Goal: Task Accomplishment & Management: Complete application form

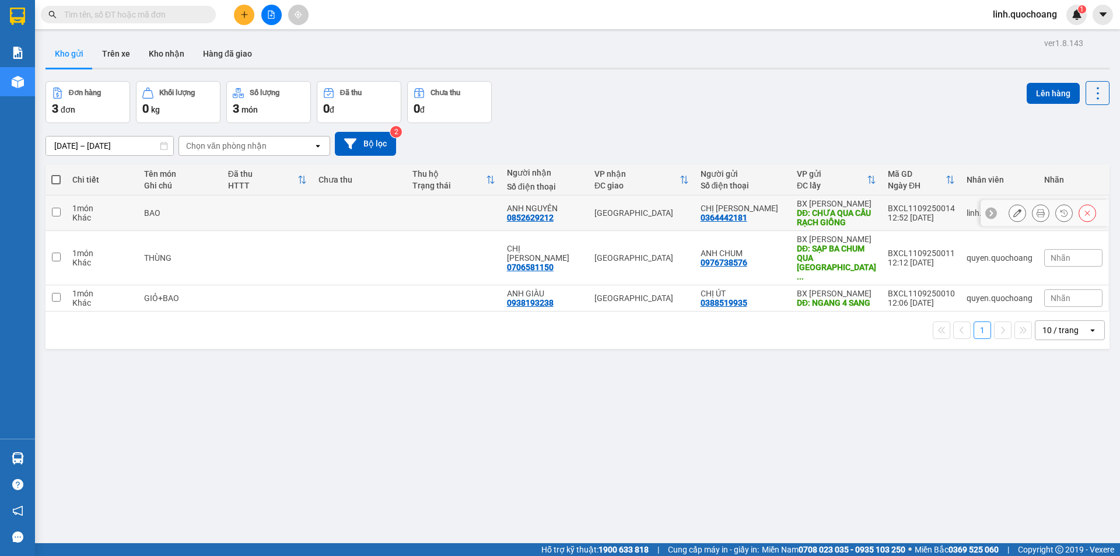
click at [453, 215] on td at bounding box center [454, 213] width 94 height 36
checkbox input "true"
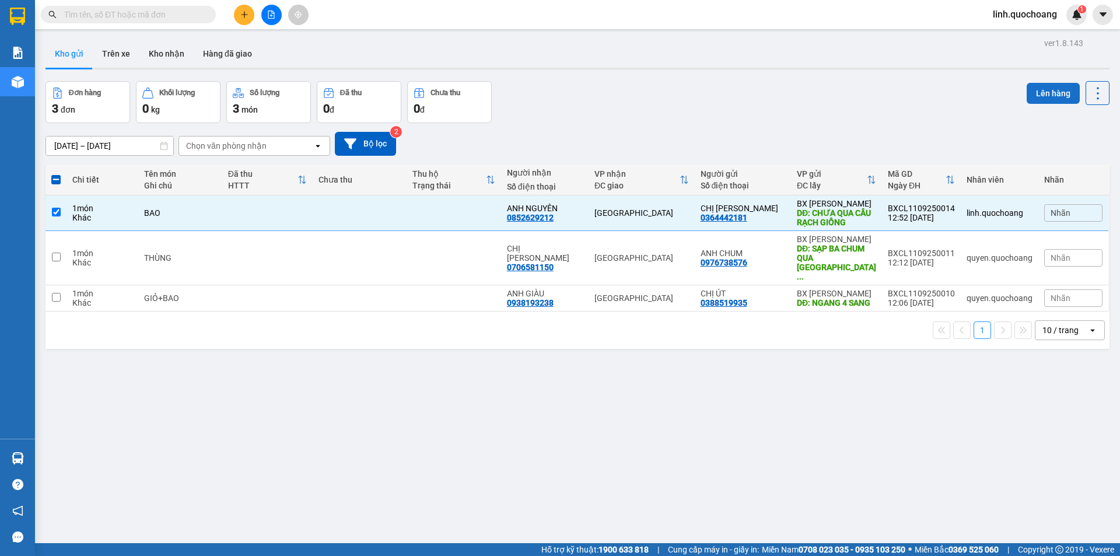
click at [1044, 89] on button "Lên hàng" at bounding box center [1053, 93] width 53 height 21
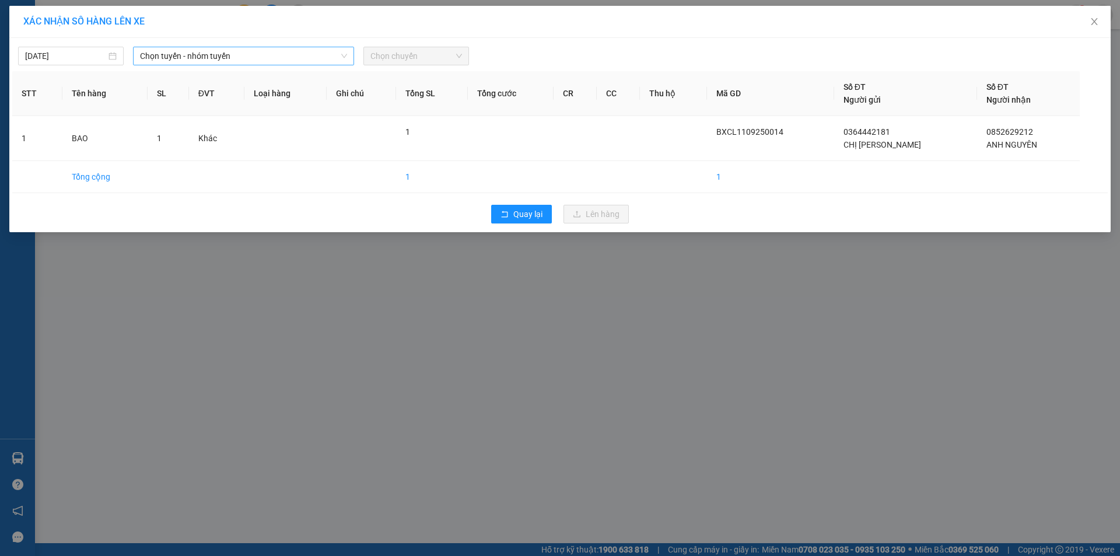
click at [290, 54] on span "Chọn tuyến - nhóm tuyến" at bounding box center [243, 55] width 207 height 17
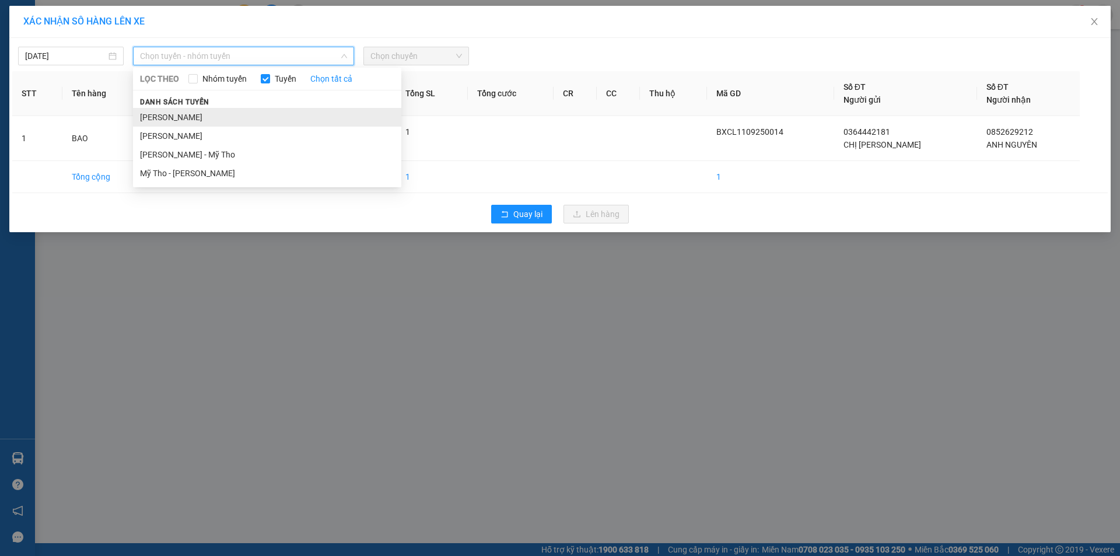
click at [294, 116] on li "[PERSON_NAME]" at bounding box center [267, 117] width 268 height 19
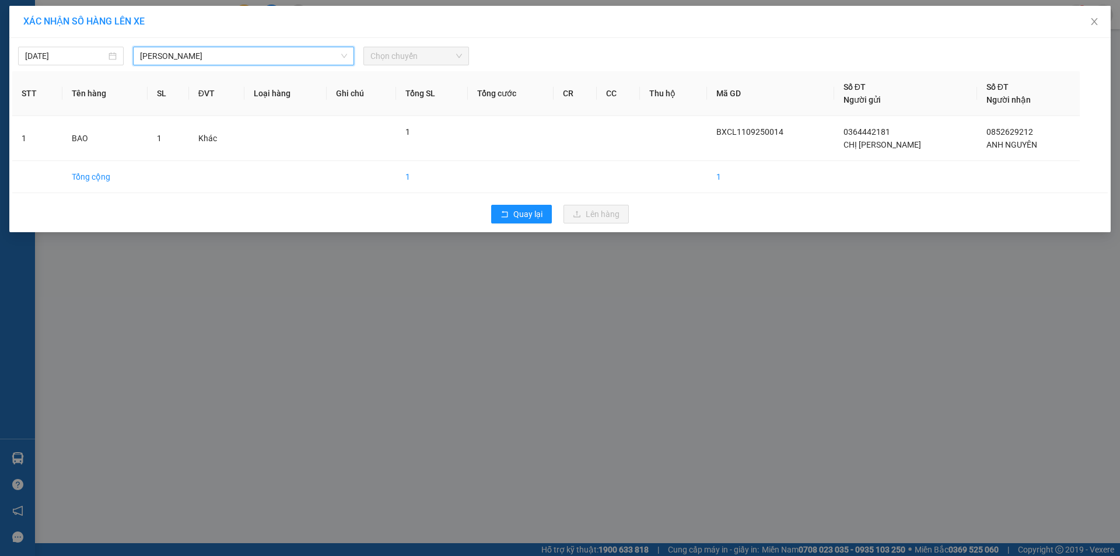
click at [407, 52] on span "Chọn chuyến" at bounding box center [416, 55] width 92 height 17
click at [409, 54] on span "Chọn chuyến" at bounding box center [416, 55] width 92 height 17
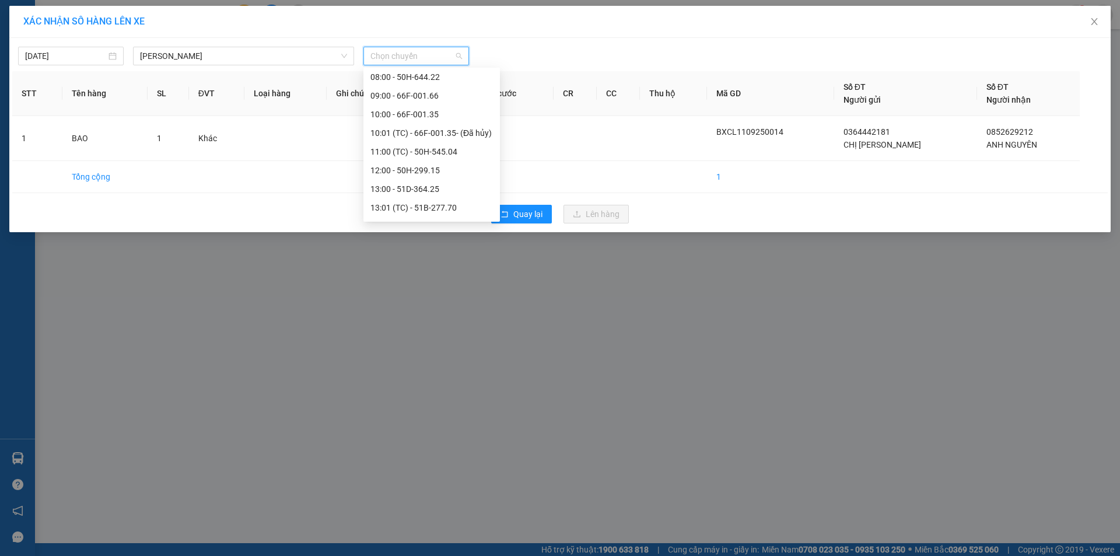
scroll to position [467, 0]
drag, startPoint x: 430, startPoint y: 117, endPoint x: 509, endPoint y: 207, distance: 119.5
click at [430, 118] on div "14:00 - 51F-730.18" at bounding box center [431, 116] width 122 height 13
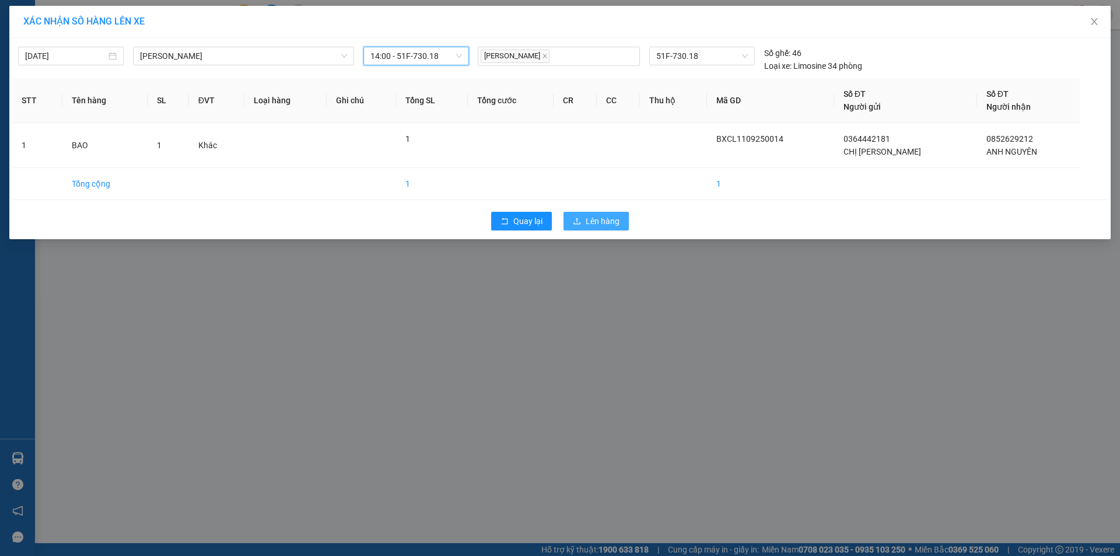
click at [596, 218] on span "Lên hàng" at bounding box center [603, 221] width 34 height 13
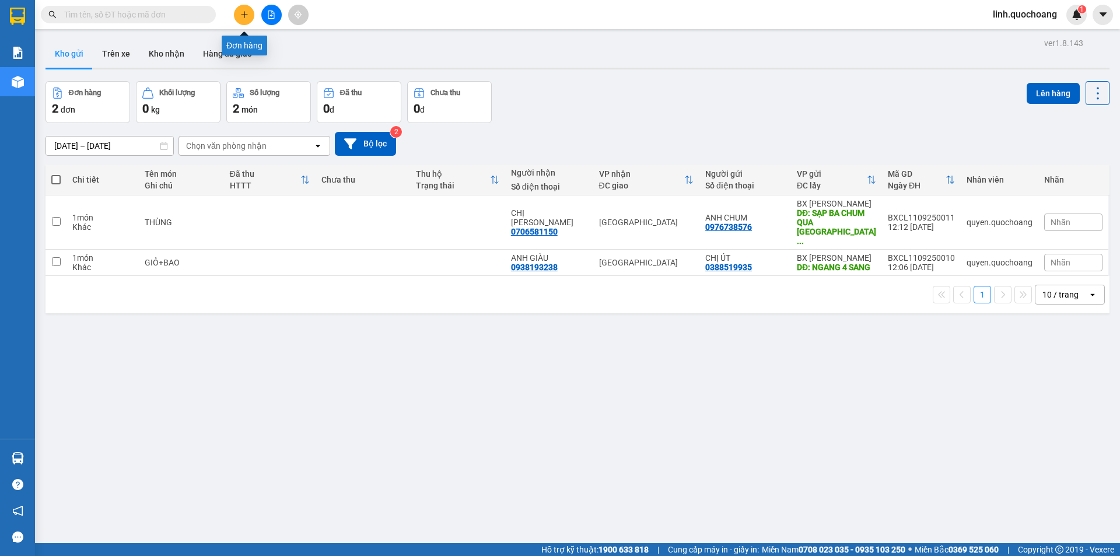
click at [247, 19] on button at bounding box center [244, 15] width 20 height 20
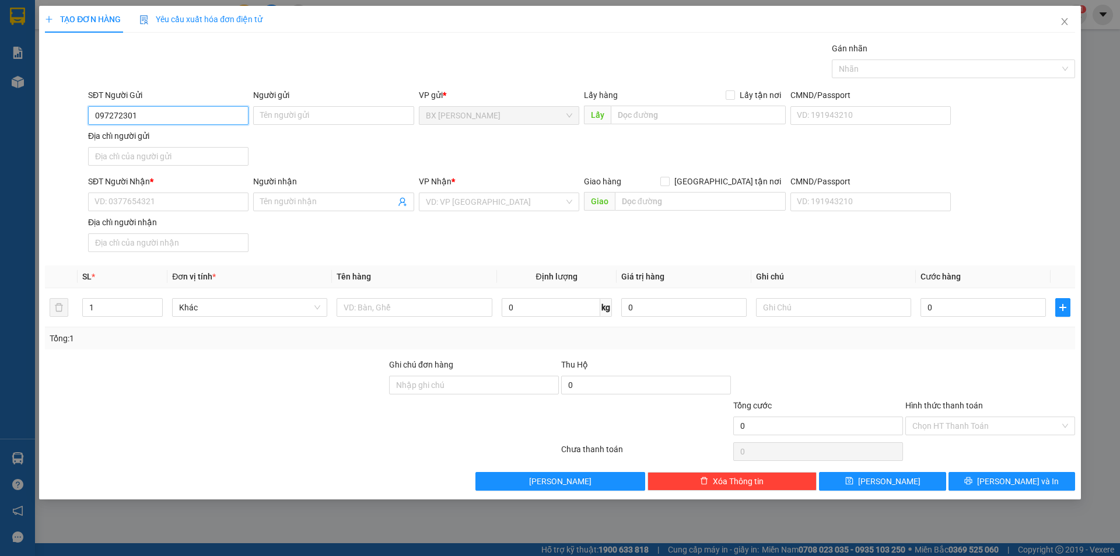
type input "0972723010"
click at [208, 137] on div "0972723010 - [GEOGRAPHIC_DATA]" at bounding box center [168, 138] width 146 height 13
type input "ANH CHÂU"
type input "0972723010"
click at [201, 204] on input "SĐT Người Nhận *" at bounding box center [168, 201] width 160 height 19
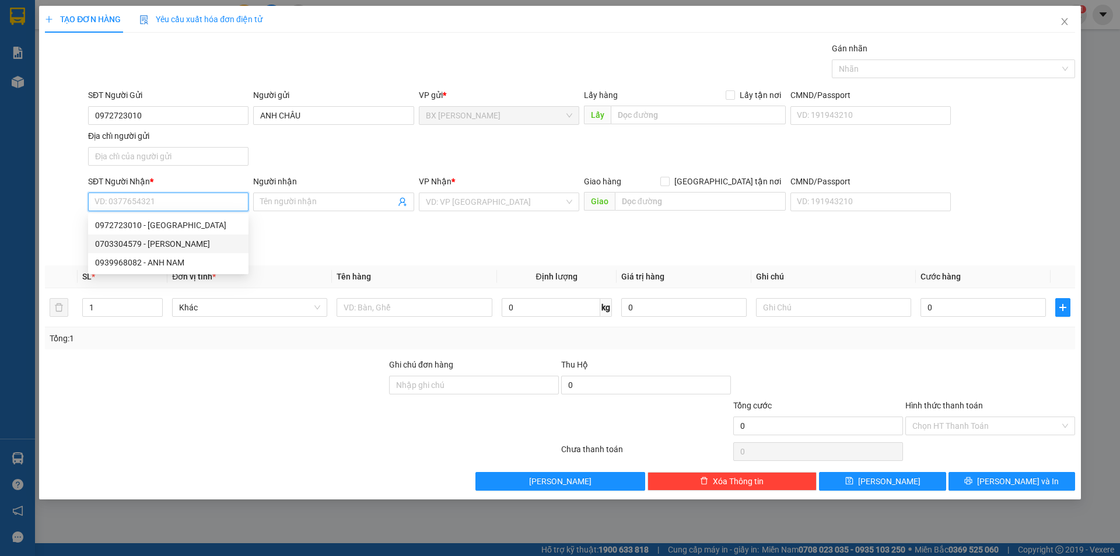
click at [199, 243] on div "0703304579 - [PERSON_NAME]" at bounding box center [168, 243] width 146 height 13
type input "0703304579"
type input "[PERSON_NAME]"
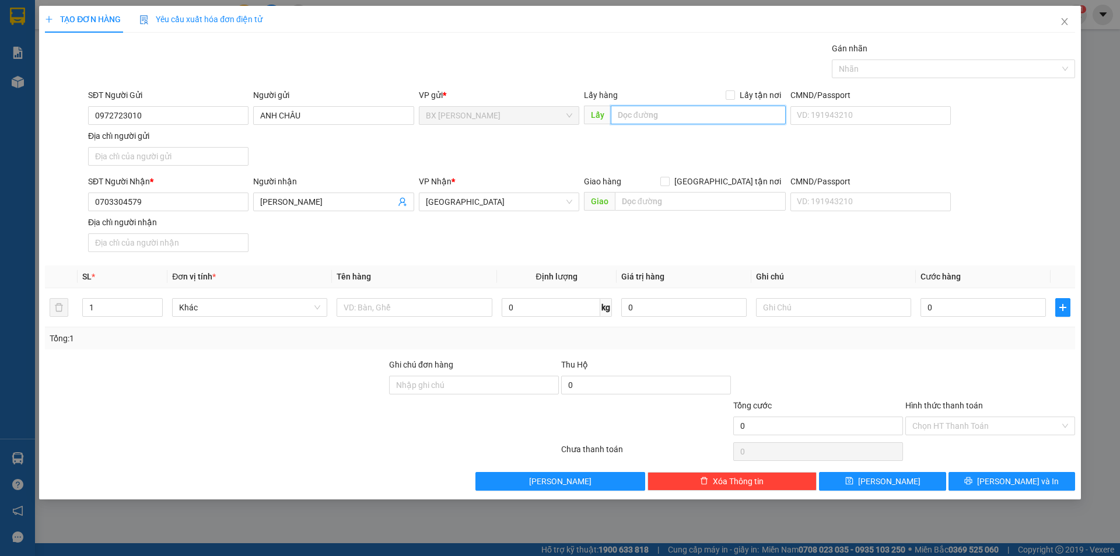
click at [702, 118] on input "text" at bounding box center [698, 115] width 175 height 19
type input "[DEMOGRAPHIC_DATA] 3 CÔ KIẾN VĂN"
click at [389, 316] on input "text" at bounding box center [414, 307] width 155 height 19
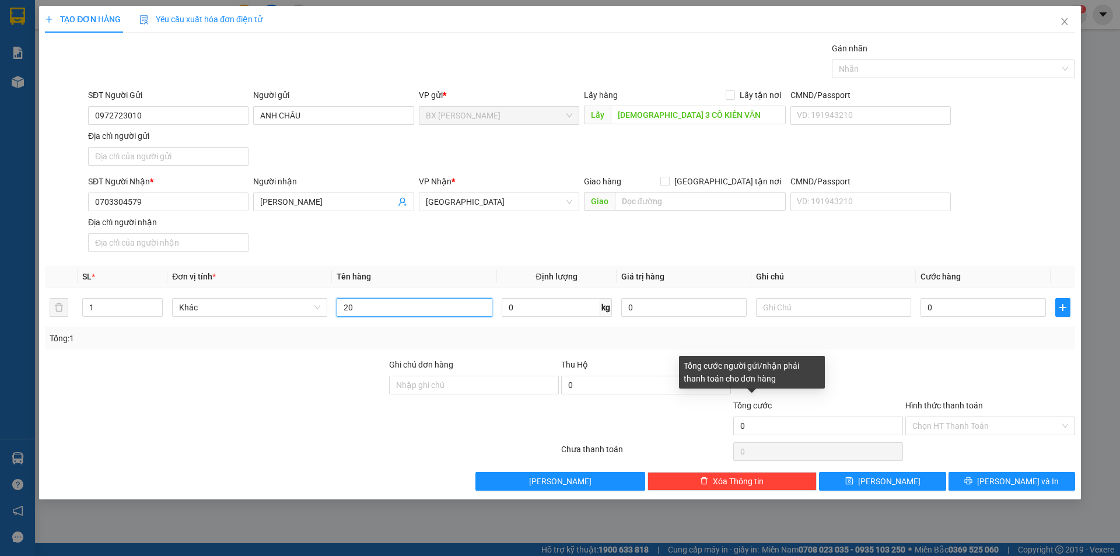
type input "2"
type input "THÙNG"
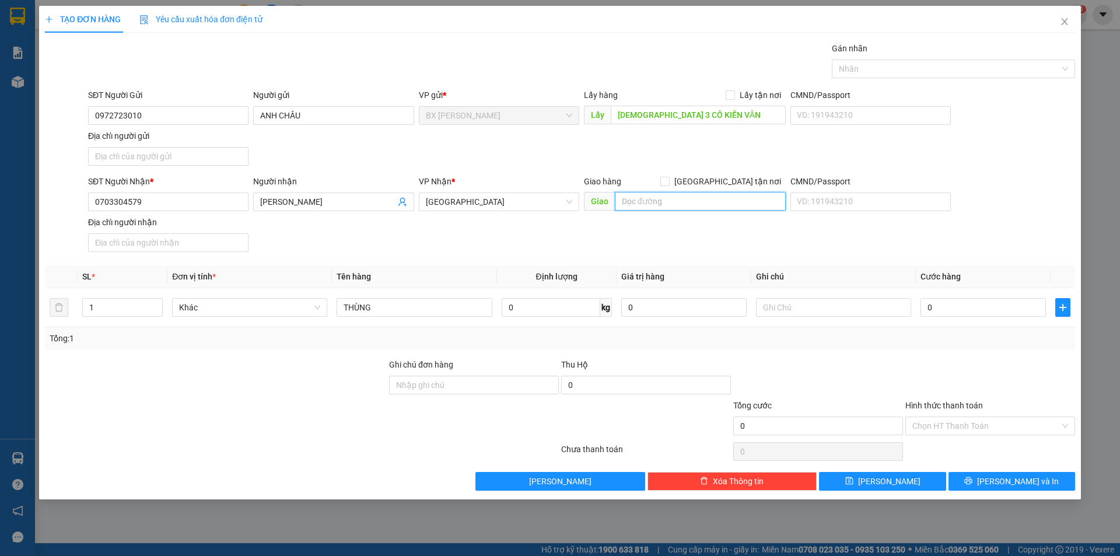
click at [656, 204] on input "text" at bounding box center [700, 201] width 171 height 19
type input "BXMT"
click at [941, 310] on input "0" at bounding box center [982, 307] width 125 height 19
type input "6"
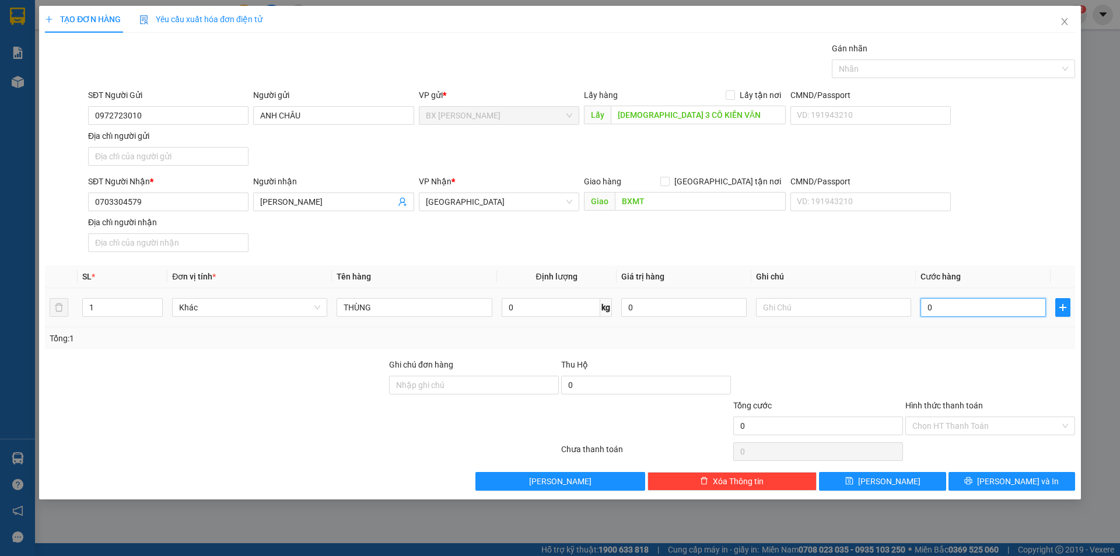
type input "6"
type input "60"
type input "600"
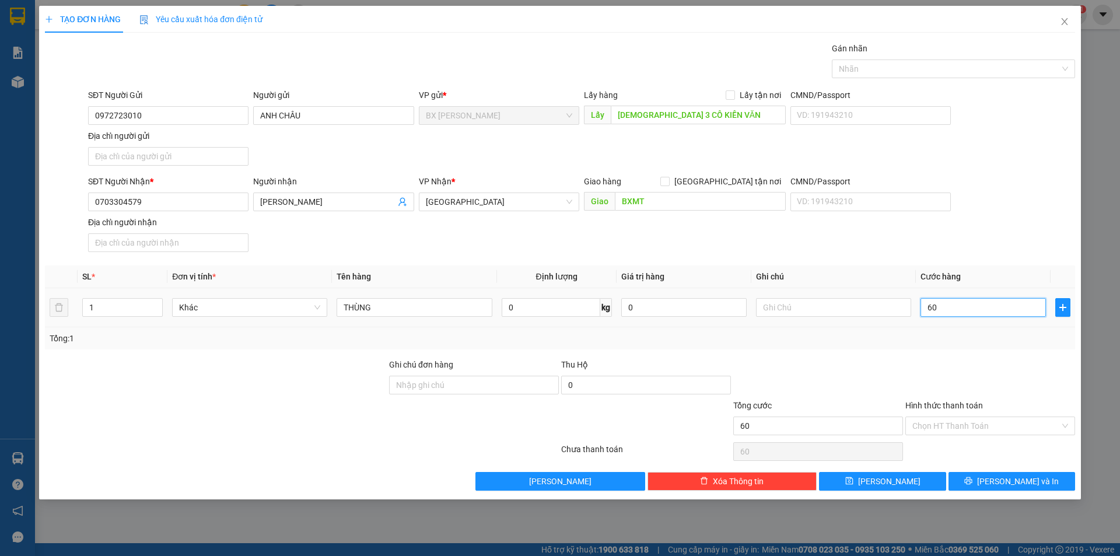
type input "600"
type input "6.000"
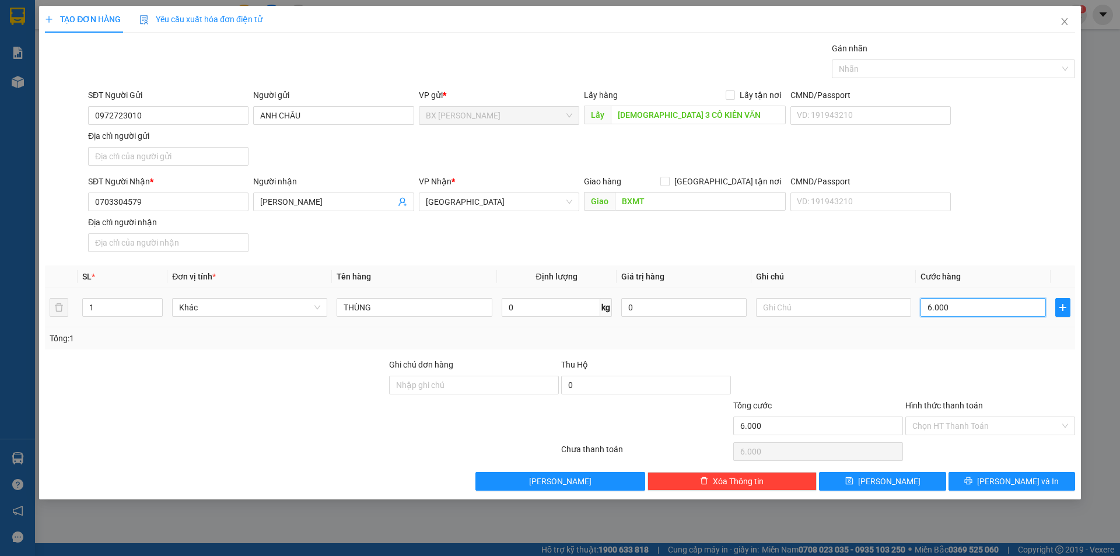
type input "60.000"
click at [906, 478] on button "[PERSON_NAME]" at bounding box center [882, 481] width 127 height 19
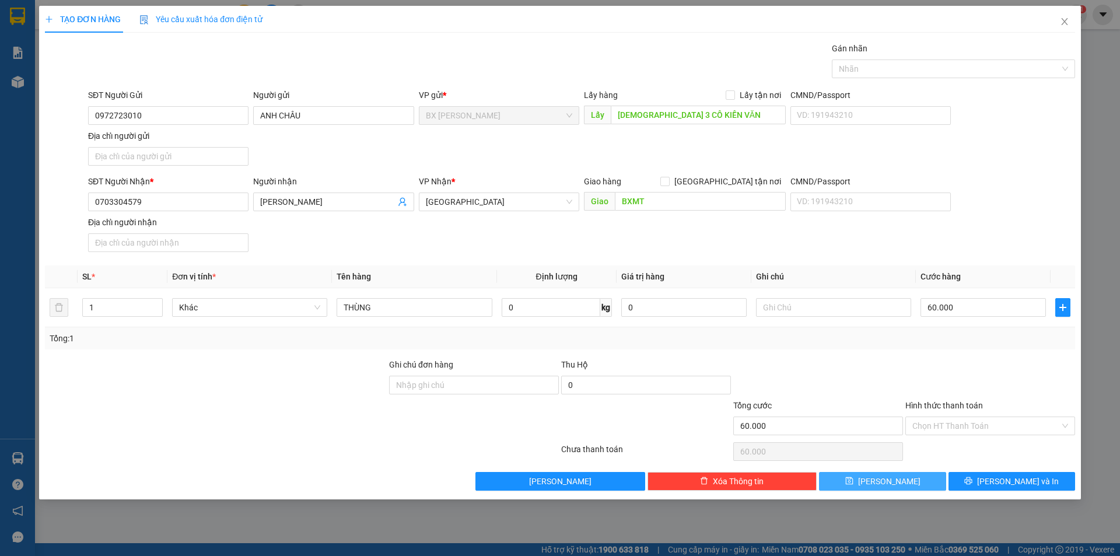
type input "0"
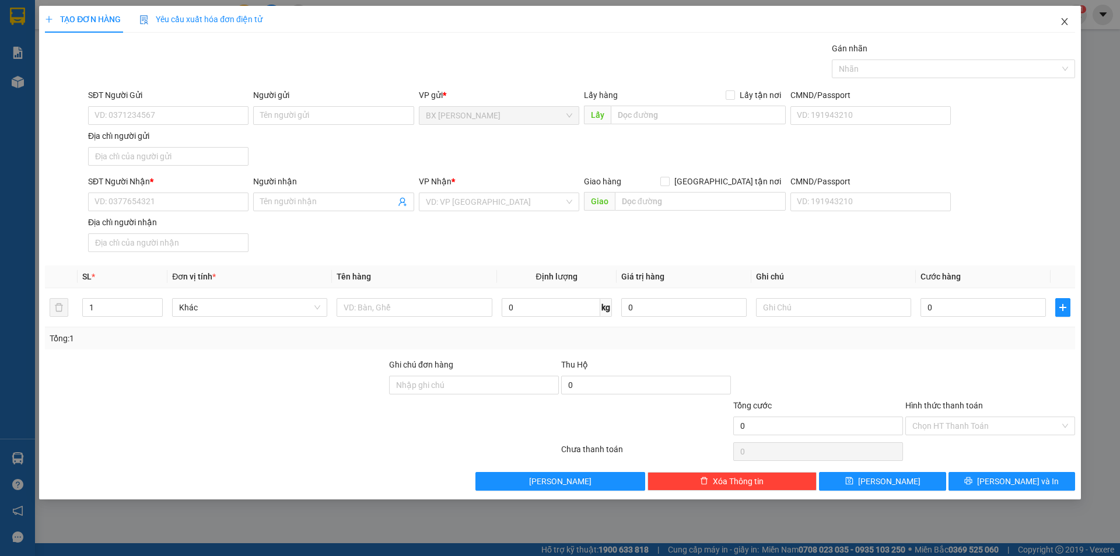
click at [1062, 24] on icon "close" at bounding box center [1064, 21] width 6 height 7
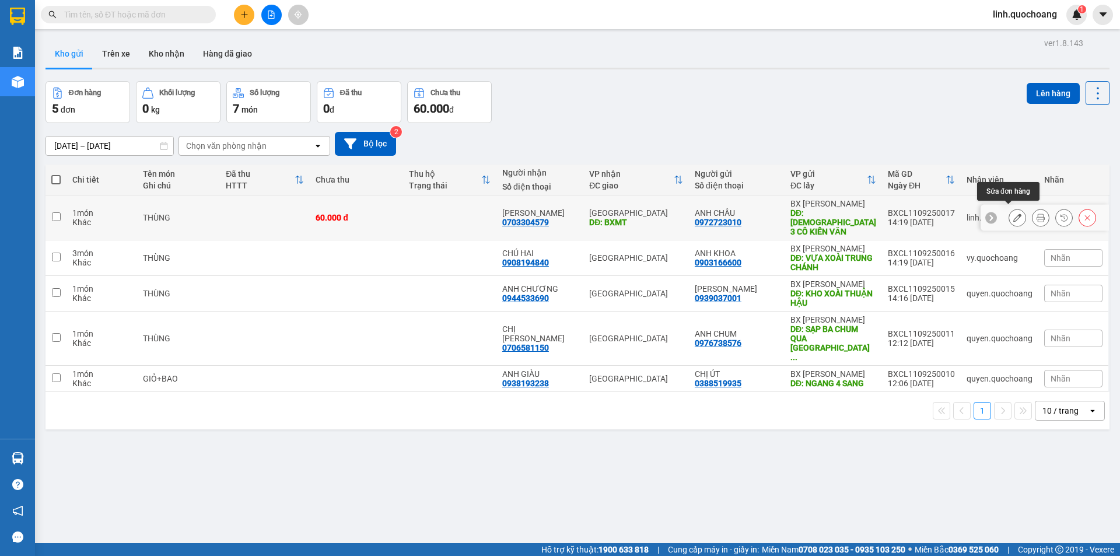
click at [1013, 215] on icon at bounding box center [1017, 217] width 8 height 8
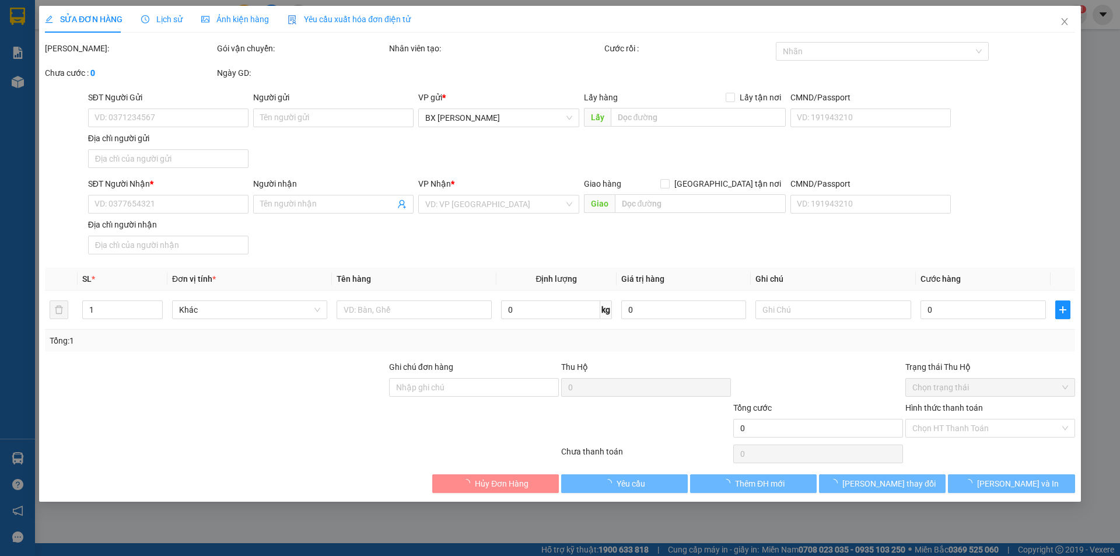
type input "0972723010"
type input "ANH CHÂU"
type input "[DEMOGRAPHIC_DATA] 3 CÔ KIẾN VĂN"
type input "0703304579"
type input "[PERSON_NAME]"
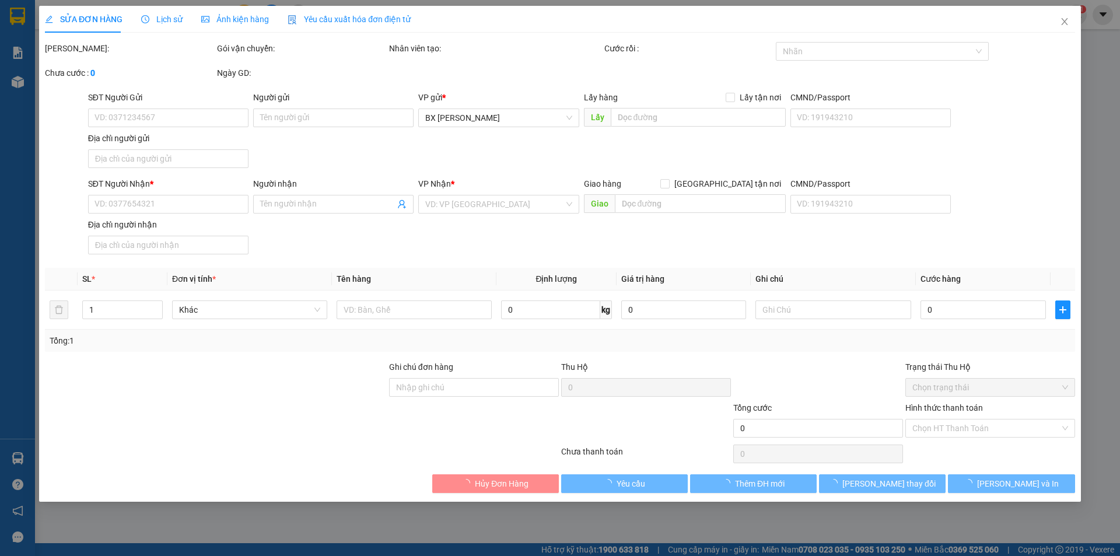
type input "BXMT"
type input "60.000"
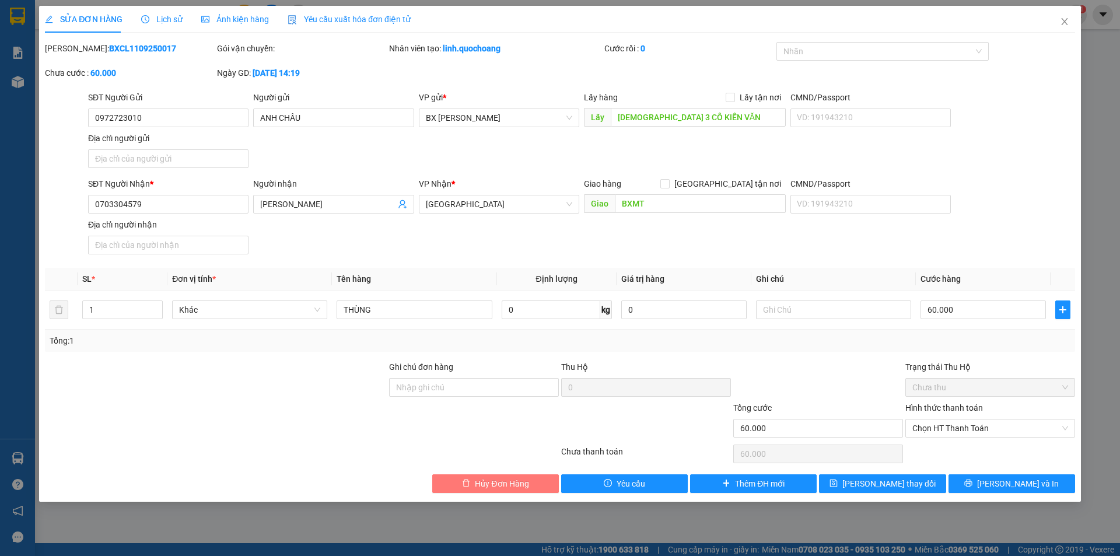
click at [517, 480] on span "Hủy Đơn Hàng" at bounding box center [502, 483] width 54 height 13
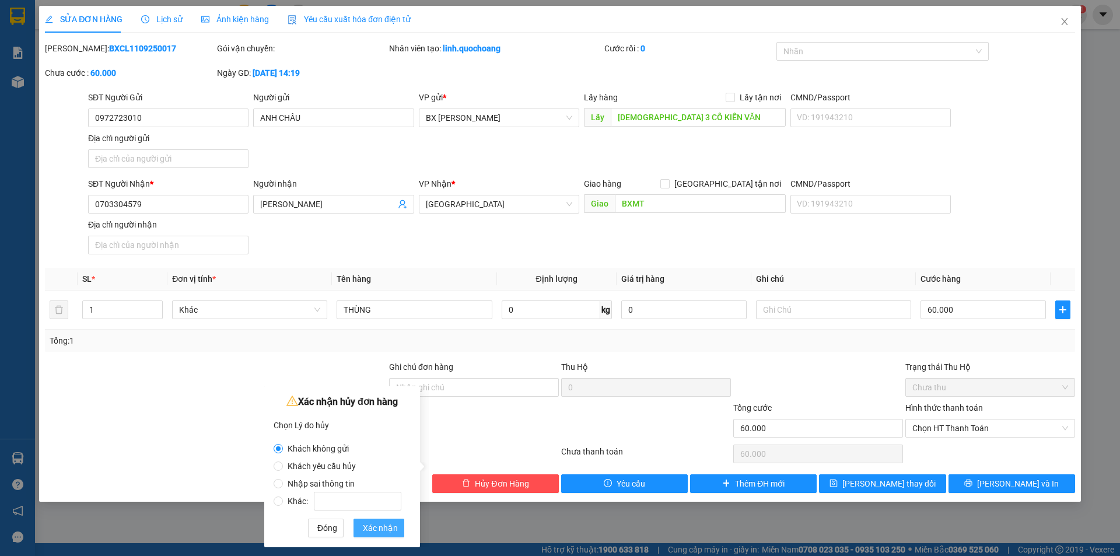
click at [392, 529] on span "Xác nhận" at bounding box center [380, 527] width 35 height 13
